Goal: Entertainment & Leisure: Browse casually

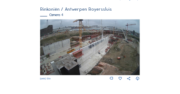
scroll to position [359, 0]
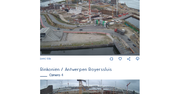
scroll to position [293, 0]
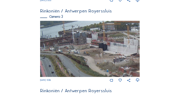
drag, startPoint x: 53, startPoint y: 35, endPoint x: 102, endPoint y: 61, distance: 55.8
click at [104, 62] on img at bounding box center [89, 49] width 99 height 56
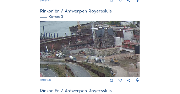
drag, startPoint x: 49, startPoint y: 50, endPoint x: 88, endPoint y: 58, distance: 40.2
click at [92, 58] on img at bounding box center [89, 49] width 99 height 56
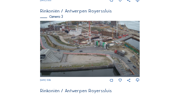
click at [55, 47] on img at bounding box center [89, 49] width 99 height 56
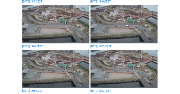
scroll to position [198, 0]
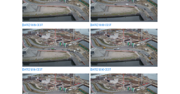
click at [25, 37] on img at bounding box center [55, 48] width 67 height 38
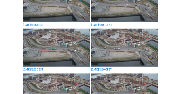
scroll to position [199, 0]
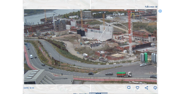
drag, startPoint x: 38, startPoint y: 29, endPoint x: 82, endPoint y: 46, distance: 47.9
click at [82, 46] on img at bounding box center [90, 46] width 133 height 75
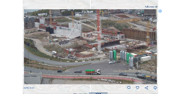
drag, startPoint x: 38, startPoint y: 38, endPoint x: 51, endPoint y: 65, distance: 30.6
click at [47, 71] on img at bounding box center [90, 46] width 133 height 75
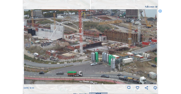
drag, startPoint x: 87, startPoint y: 51, endPoint x: 62, endPoint y: 55, distance: 26.1
click at [62, 55] on img at bounding box center [90, 46] width 133 height 75
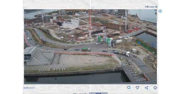
click at [160, 12] on icon at bounding box center [160, 11] width 4 height 4
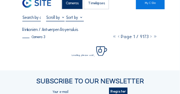
scroll to position [0, 0]
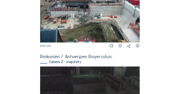
scroll to position [123, 0]
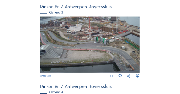
scroll to position [295, 0]
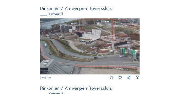
drag, startPoint x: 49, startPoint y: 27, endPoint x: 49, endPoint y: 43, distance: 15.6
click at [108, 42] on img at bounding box center [89, 46] width 99 height 56
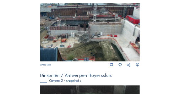
scroll to position [111, 0]
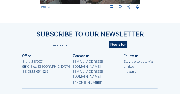
scroll to position [451, 0]
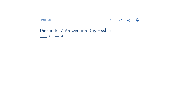
scroll to position [366, 0]
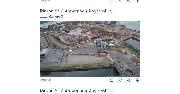
scroll to position [314, 0]
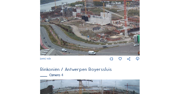
drag, startPoint x: 63, startPoint y: 22, endPoint x: 74, endPoint y: 32, distance: 14.9
click at [74, 31] on img at bounding box center [89, 27] width 99 height 56
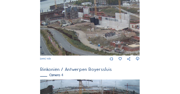
drag, startPoint x: 92, startPoint y: 49, endPoint x: 102, endPoint y: 75, distance: 27.5
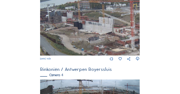
drag, startPoint x: 98, startPoint y: 40, endPoint x: 67, endPoint y: 52, distance: 34.1
click at [67, 52] on img at bounding box center [89, 27] width 99 height 56
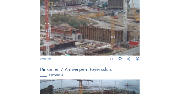
drag, startPoint x: 121, startPoint y: 21, endPoint x: 69, endPoint y: 57, distance: 63.0
click at [69, 57] on div "Tu 14 Oct 2025 14:35" at bounding box center [89, 30] width 99 height 62
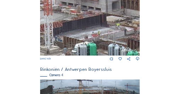
drag, startPoint x: 75, startPoint y: 49, endPoint x: 116, endPoint y: 27, distance: 46.4
click at [116, 27] on img at bounding box center [89, 27] width 99 height 56
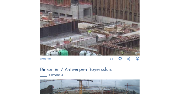
drag, startPoint x: 118, startPoint y: 28, endPoint x: 90, endPoint y: 34, distance: 28.7
click at [90, 34] on img at bounding box center [89, 27] width 99 height 56
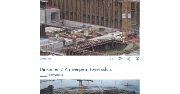
drag, startPoint x: 104, startPoint y: 35, endPoint x: 62, endPoint y: 30, distance: 42.1
click at [62, 31] on img at bounding box center [89, 27] width 99 height 56
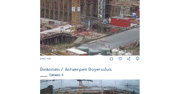
drag, startPoint x: 112, startPoint y: 27, endPoint x: 69, endPoint y: 25, distance: 43.6
click at [69, 26] on img at bounding box center [89, 27] width 99 height 56
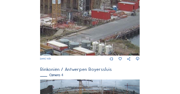
drag, startPoint x: 80, startPoint y: 34, endPoint x: 69, endPoint y: 21, distance: 17.1
click at [69, 21] on img at bounding box center [89, 27] width 99 height 56
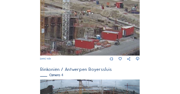
drag, startPoint x: 70, startPoint y: 21, endPoint x: 69, endPoint y: 63, distance: 42.2
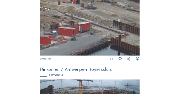
drag, startPoint x: 120, startPoint y: 47, endPoint x: 67, endPoint y: 40, distance: 52.9
click at [67, 40] on img at bounding box center [89, 27] width 99 height 56
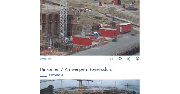
drag, startPoint x: 74, startPoint y: 41, endPoint x: 132, endPoint y: 30, distance: 58.3
click at [135, 32] on img at bounding box center [89, 27] width 99 height 56
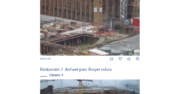
drag, startPoint x: 91, startPoint y: 31, endPoint x: 133, endPoint y: 26, distance: 42.4
click at [133, 26] on img at bounding box center [89, 27] width 99 height 56
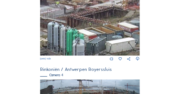
drag, startPoint x: 89, startPoint y: 43, endPoint x: 115, endPoint y: 16, distance: 38.1
click at [115, 16] on img at bounding box center [89, 27] width 99 height 56
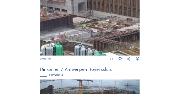
drag, startPoint x: 101, startPoint y: 15, endPoint x: 129, endPoint y: 38, distance: 36.0
click at [131, 39] on img at bounding box center [89, 27] width 99 height 56
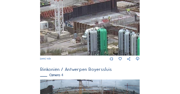
drag, startPoint x: 77, startPoint y: 29, endPoint x: 126, endPoint y: 6, distance: 54.4
click at [126, 7] on img at bounding box center [89, 27] width 99 height 56
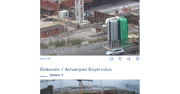
drag, startPoint x: 66, startPoint y: 34, endPoint x: 118, endPoint y: 22, distance: 53.5
click at [118, 22] on img at bounding box center [89, 27] width 99 height 56
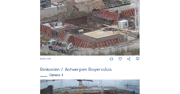
drag, startPoint x: 82, startPoint y: 15, endPoint x: 67, endPoint y: 38, distance: 27.6
click at [67, 38] on img at bounding box center [89, 27] width 99 height 56
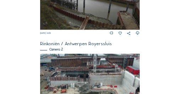
scroll to position [80, 0]
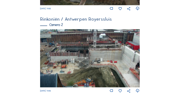
scroll to position [149, 0]
